Goal: Use online tool/utility: Use online tool/utility

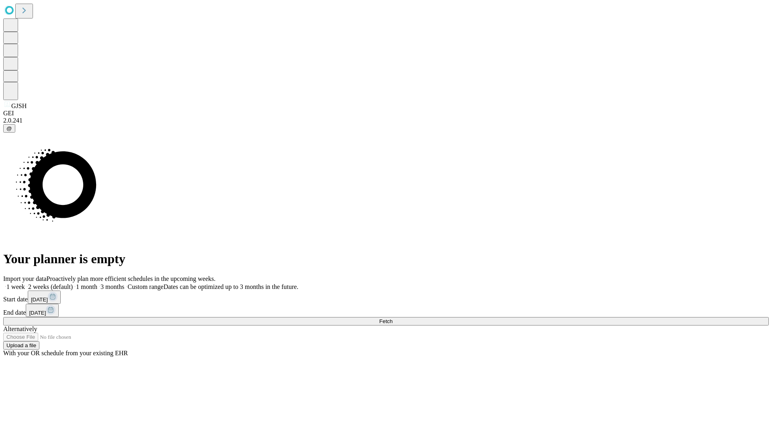
click at [392, 318] on span "Fetch" at bounding box center [385, 321] width 13 height 6
